Goal: Navigation & Orientation: Find specific page/section

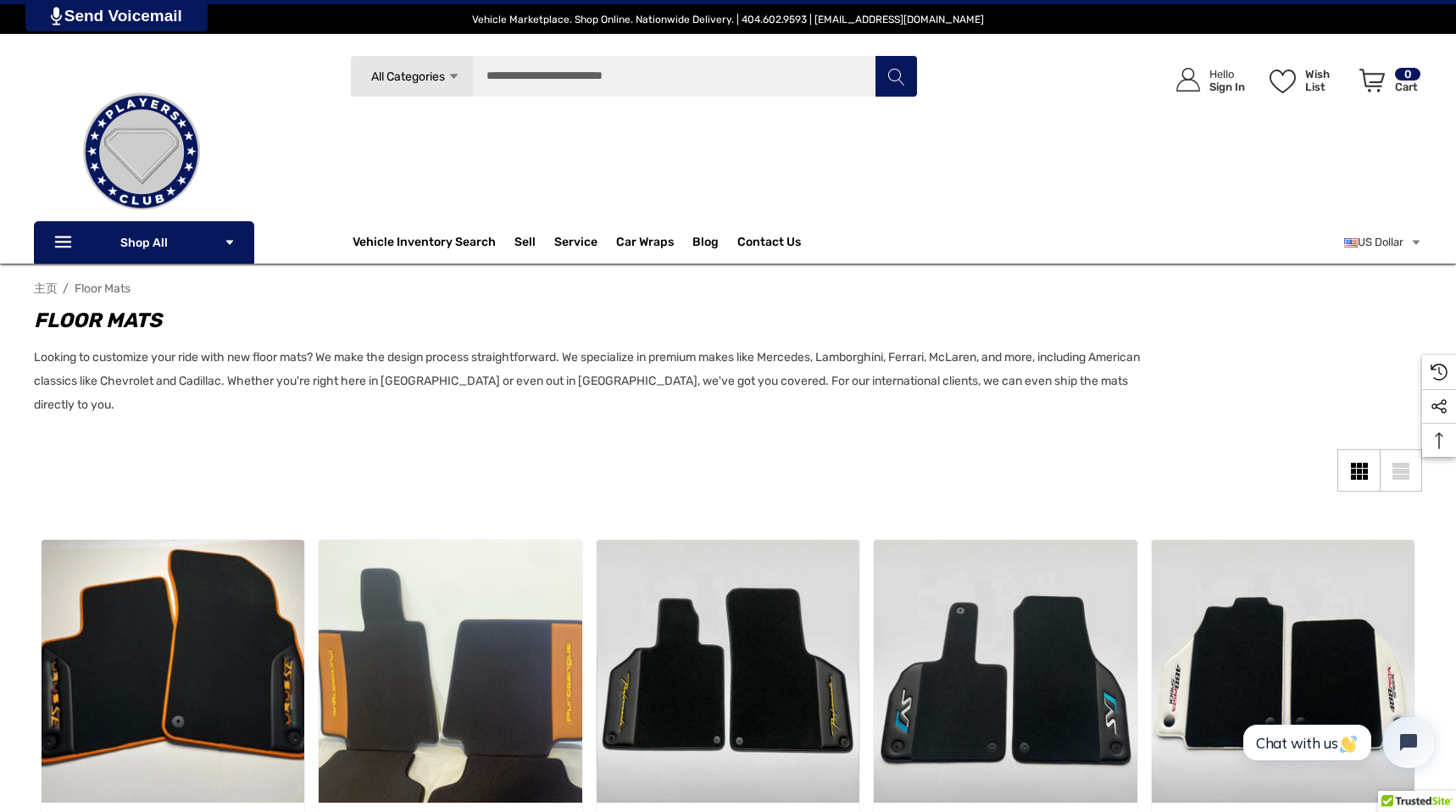
scroll to position [1, 0]
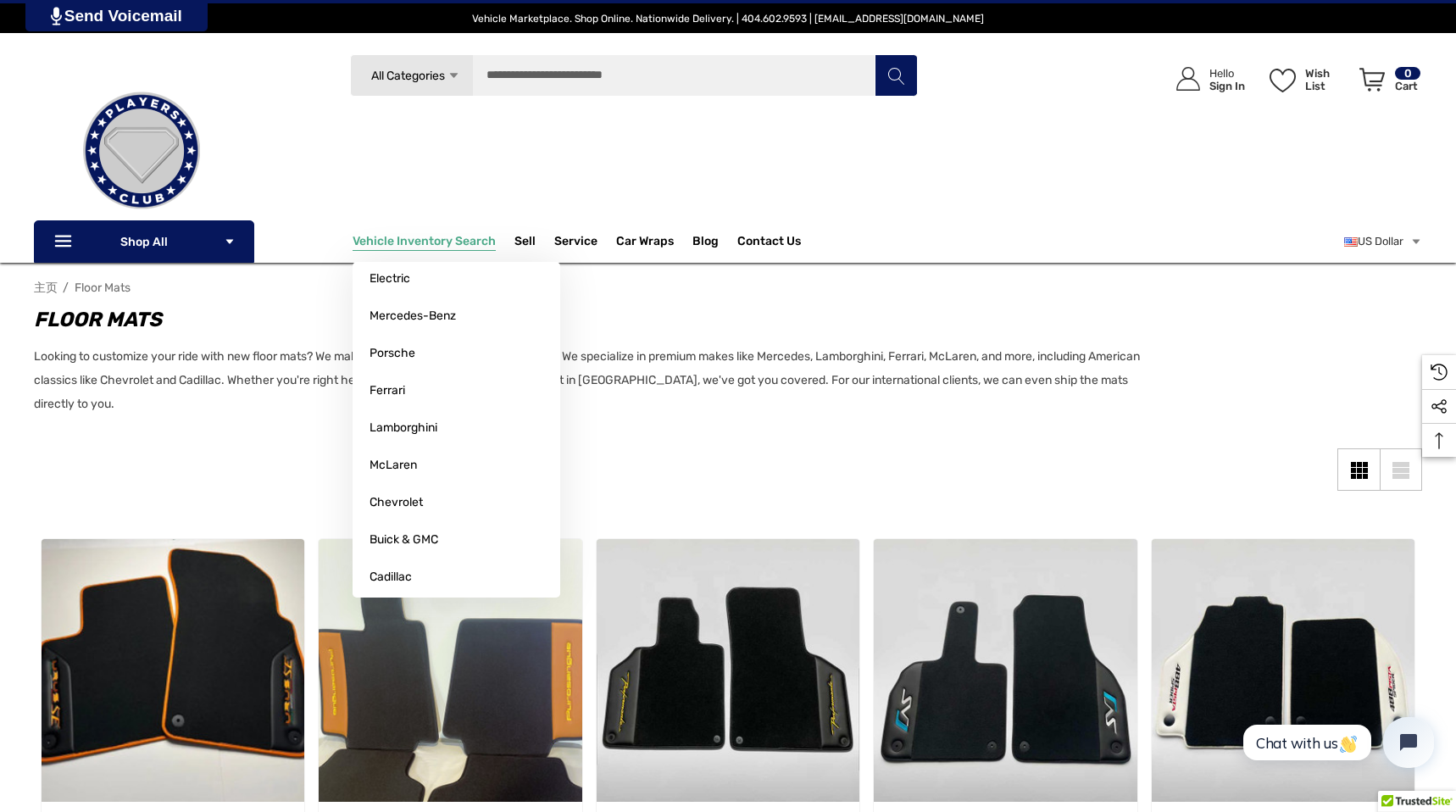
click at [464, 244] on span "Vehicle Inventory Search" at bounding box center [424, 244] width 143 height 19
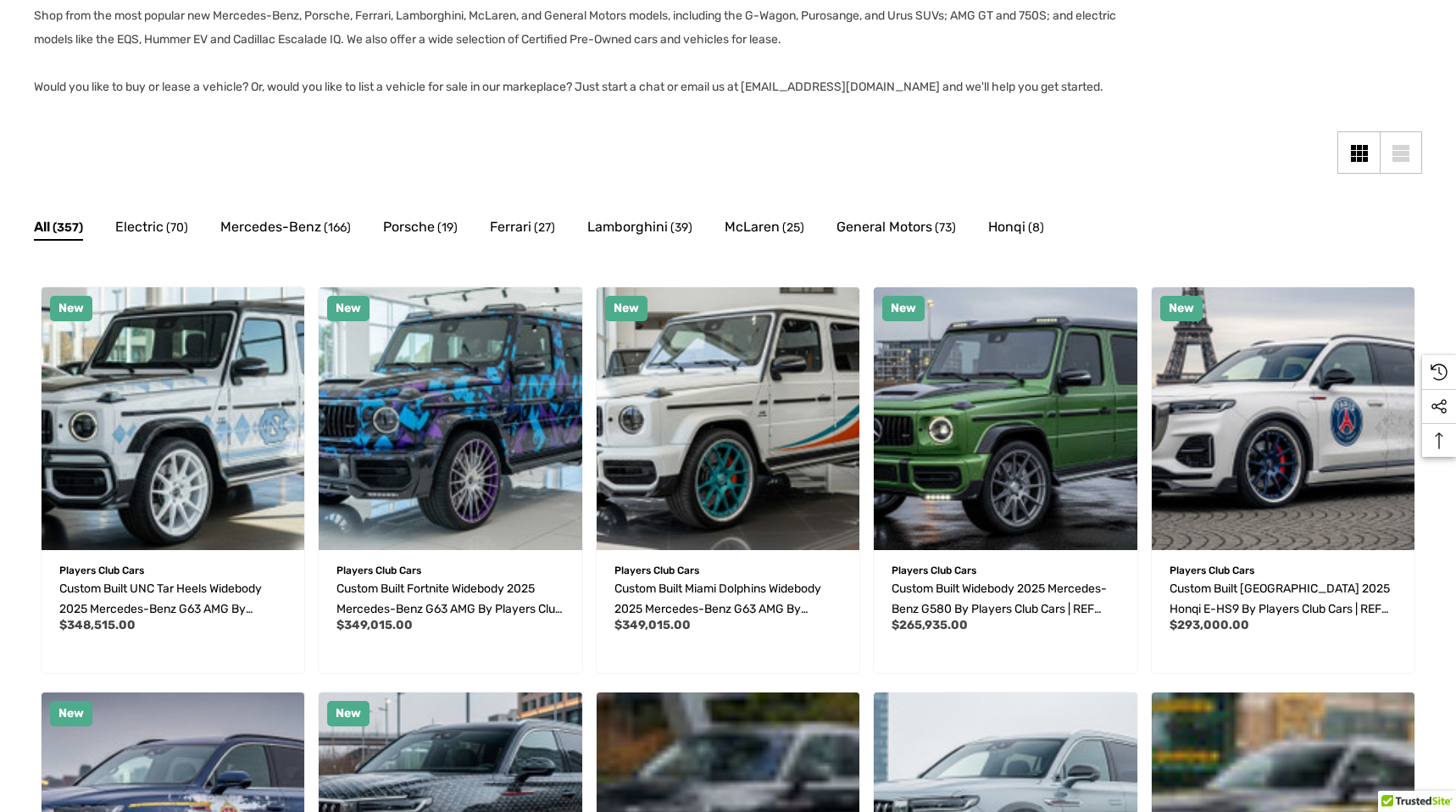
scroll to position [361, 0]
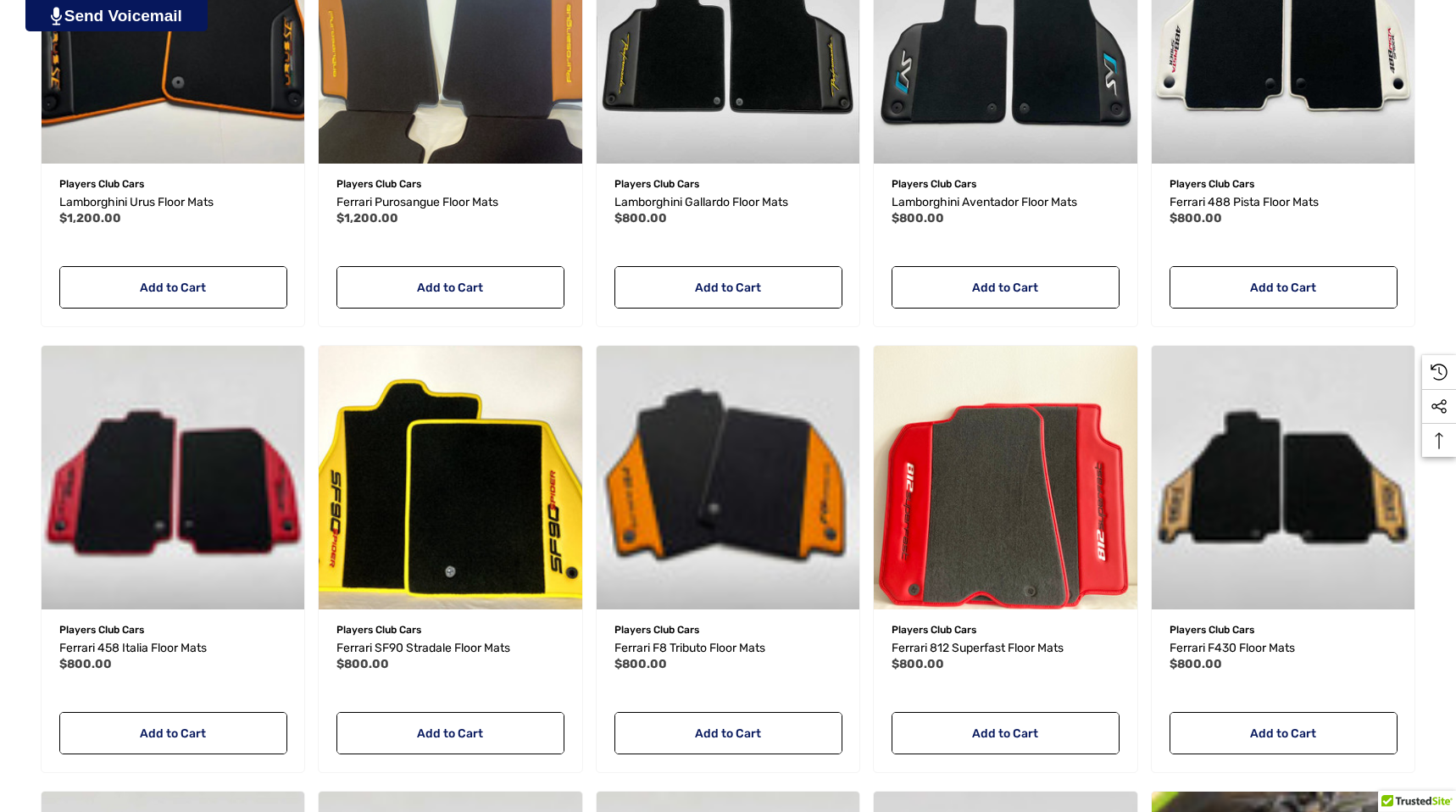
scroll to position [732, 0]
